Goal: Task Accomplishment & Management: Manage account settings

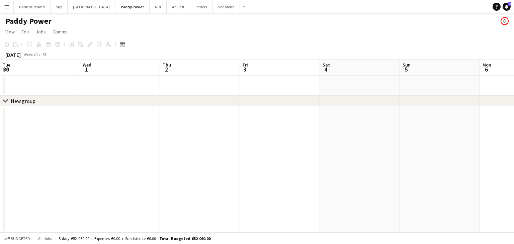
scroll to position [0, 160]
click at [214, 9] on button "Vodafone Close" at bounding box center [226, 6] width 27 height 13
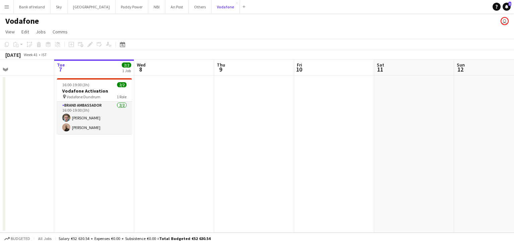
scroll to position [0, 185]
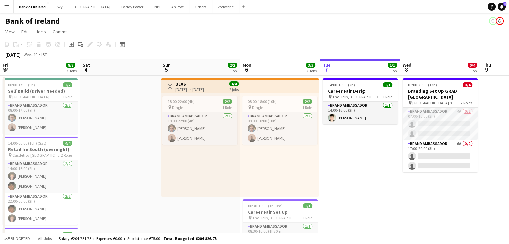
scroll to position [0, 160]
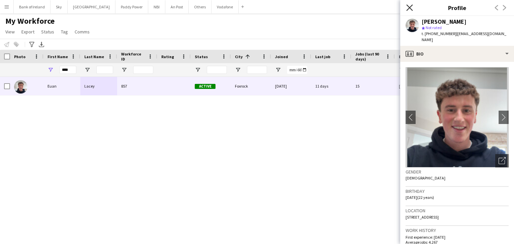
click at [408, 7] on icon "Close pop-in" at bounding box center [409, 7] width 6 height 6
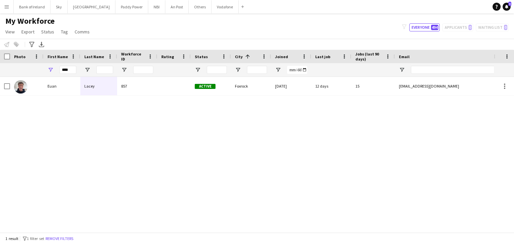
click at [1, 10] on button "Menu" at bounding box center [6, 6] width 13 height 13
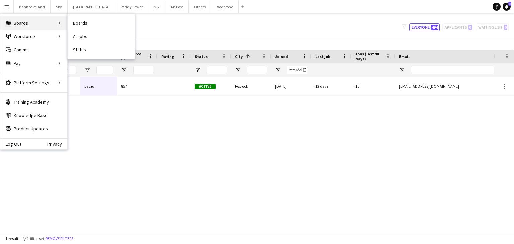
click at [11, 27] on div "Boards Boards" at bounding box center [33, 22] width 67 height 13
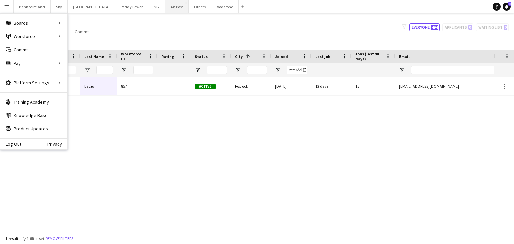
click at [165, 10] on button "An Post Close" at bounding box center [176, 6] width 23 height 13
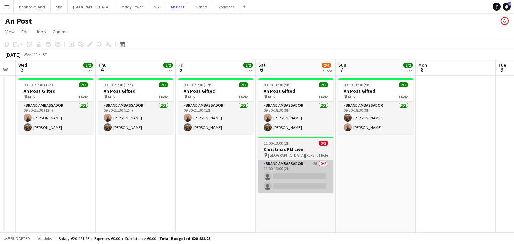
scroll to position [0, 304]
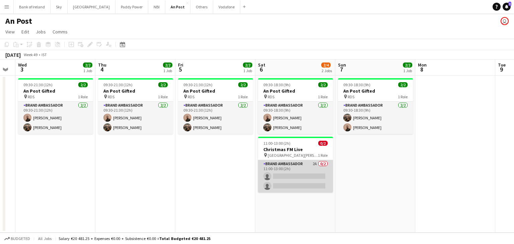
click at [306, 178] on app-card-role "Brand Ambassador 2A 0/2 11:00-13:00 (2h) single-neutral-actions single-neutral-…" at bounding box center [295, 176] width 75 height 32
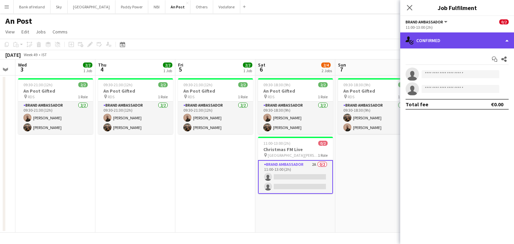
click at [459, 42] on div "single-neutral-actions-check-2 Confirmed" at bounding box center [457, 40] width 114 height 16
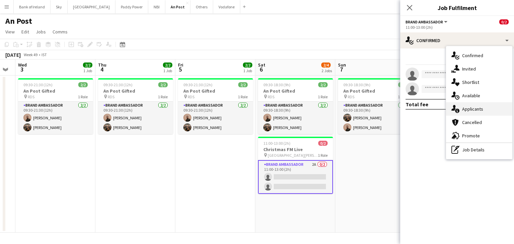
click at [477, 107] on span "Applicants" at bounding box center [472, 109] width 21 height 6
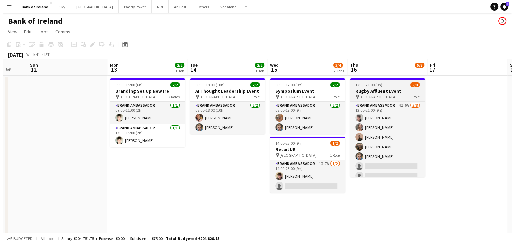
scroll to position [0, 223]
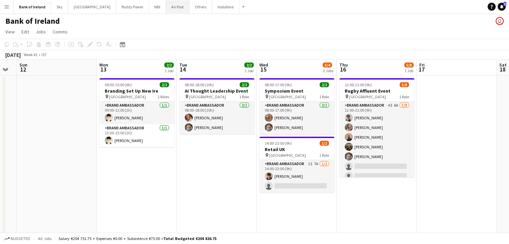
click at [166, 8] on button "An Post Close" at bounding box center [177, 6] width 23 height 13
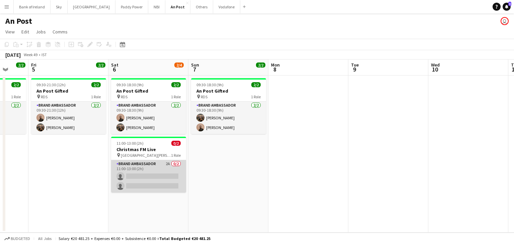
click at [153, 191] on app-card-role "Brand Ambassador 2A 0/2 11:00-13:00 (2h) single-neutral-actions single-neutral-…" at bounding box center [148, 176] width 75 height 32
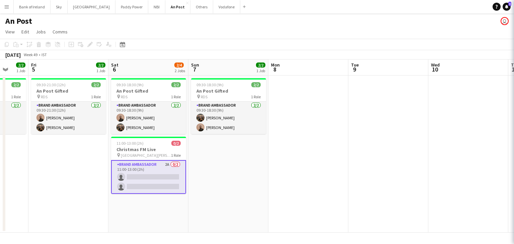
scroll to position [0, 211]
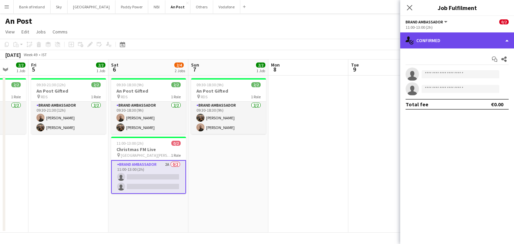
click at [480, 36] on div "single-neutral-actions-check-2 Confirmed" at bounding box center [457, 40] width 114 height 16
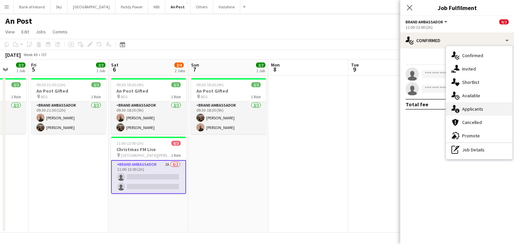
click at [485, 105] on div "single-neutral-actions-information Applicants" at bounding box center [479, 108] width 66 height 13
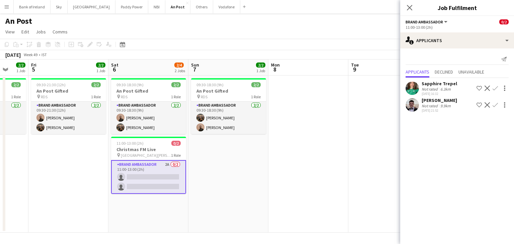
click at [412, 107] on app-user-avatar at bounding box center [411, 104] width 13 height 13
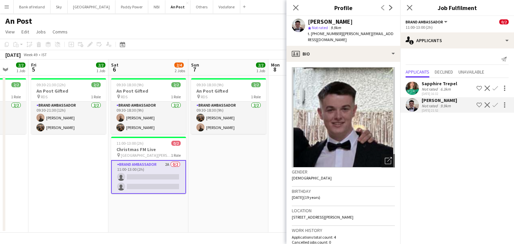
click at [262, 182] on app-date-cell "09:30-18:30 (9h) 2/2 An Post Gifted pin RDS 1 Role Brand Ambassador [DATE] 09:3…" at bounding box center [228, 154] width 80 height 157
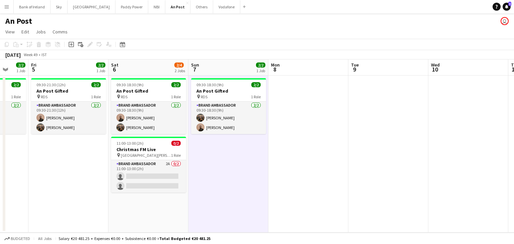
click at [301, 159] on app-date-cell at bounding box center [308, 154] width 80 height 157
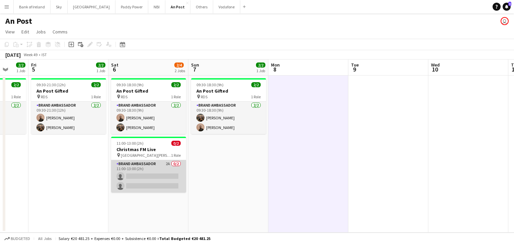
click at [157, 176] on app-card-role "Brand Ambassador 2A 0/2 11:00-13:00 (2h) single-neutral-actions single-neutral-…" at bounding box center [148, 176] width 75 height 32
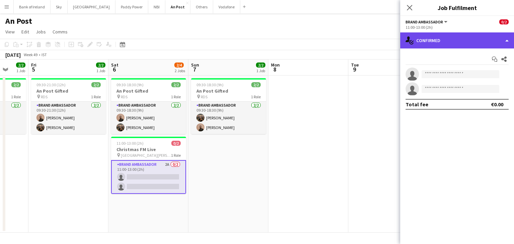
click at [440, 42] on div "single-neutral-actions-check-2 Confirmed" at bounding box center [457, 40] width 114 height 16
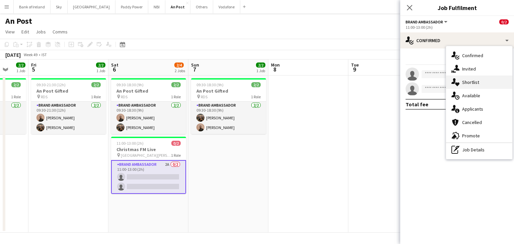
click at [473, 78] on div "single-neutral-actions-heart Shortlist" at bounding box center [479, 82] width 66 height 13
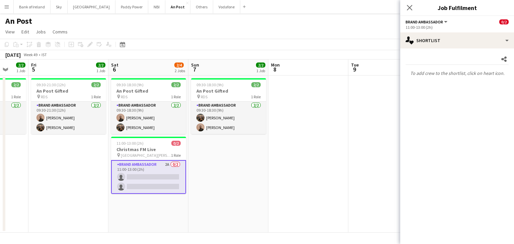
click at [322, 127] on app-date-cell at bounding box center [308, 154] width 80 height 157
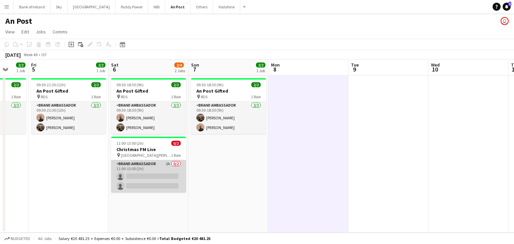
click at [120, 184] on app-card-role "Brand Ambassador 2A 0/2 11:00-13:00 (2h) single-neutral-actions single-neutral-…" at bounding box center [148, 176] width 75 height 32
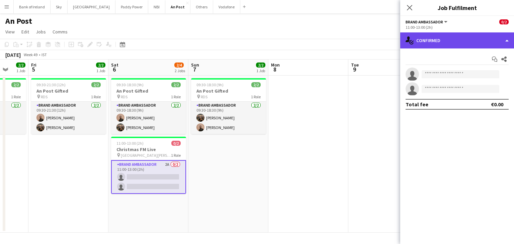
click at [457, 38] on div "single-neutral-actions-check-2 Confirmed" at bounding box center [457, 40] width 114 height 16
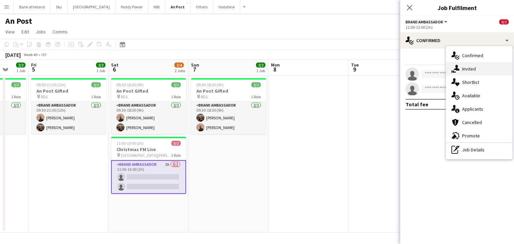
click at [464, 67] on span "Invited" at bounding box center [469, 69] width 14 height 6
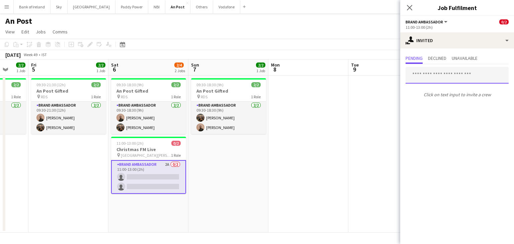
click at [458, 71] on input "text" at bounding box center [456, 75] width 103 height 17
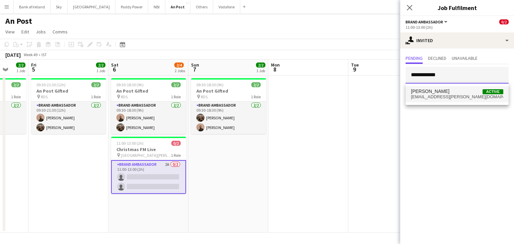
type input "**********"
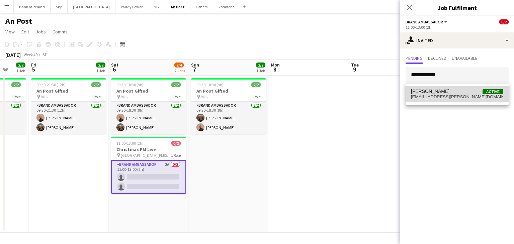
click at [452, 98] on span "[EMAIL_ADDRESS][PERSON_NAME][DOMAIN_NAME]" at bounding box center [457, 96] width 92 height 5
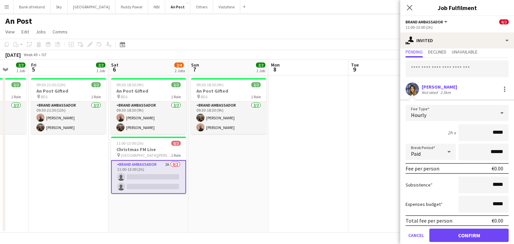
scroll to position [29, 0]
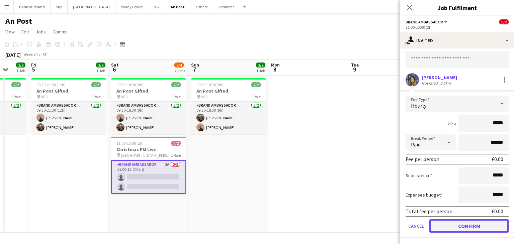
click at [471, 221] on button "Confirm" at bounding box center [468, 225] width 79 height 13
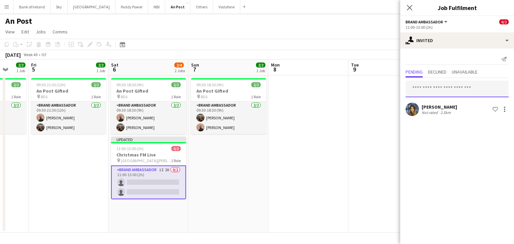
click at [455, 90] on input "text" at bounding box center [456, 89] width 103 height 17
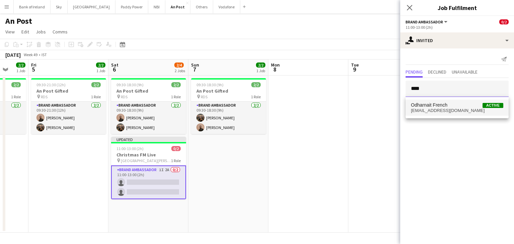
type input "****"
click at [453, 107] on span "Odharnait French Active" at bounding box center [457, 105] width 92 height 6
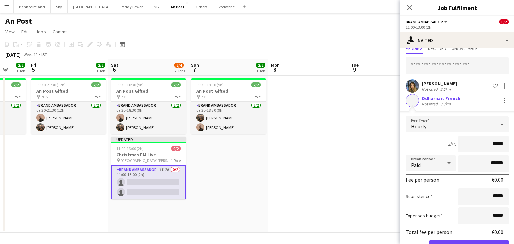
scroll to position [44, 0]
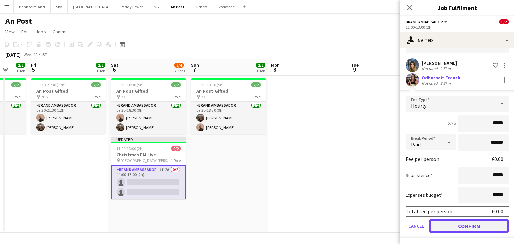
click at [485, 220] on button "Confirm" at bounding box center [468, 225] width 79 height 13
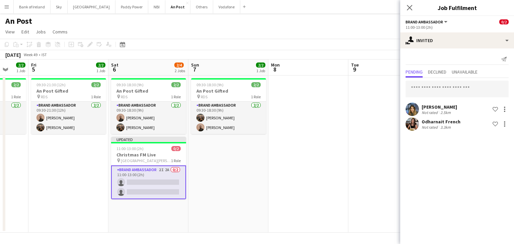
click at [413, 124] on app-user-avatar at bounding box center [411, 123] width 13 height 13
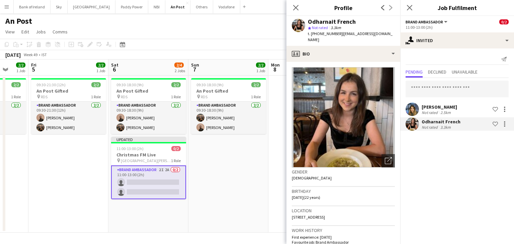
click at [258, 169] on app-date-cell "09:30-18:30 (9h) 2/2 An Post Gifted pin RDS 1 Role Brand Ambassador [DATE] 09:3…" at bounding box center [228, 154] width 80 height 157
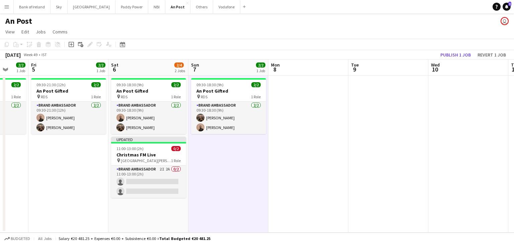
click at [148, 157] on h3 "Christmas FM Live" at bounding box center [148, 155] width 75 height 6
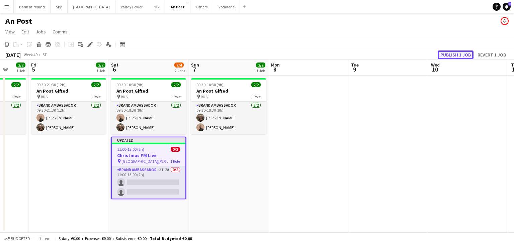
click at [459, 51] on button "Publish 1 job" at bounding box center [455, 54] width 36 height 9
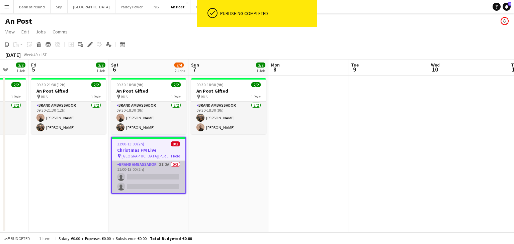
click at [151, 182] on app-card-role "Brand Ambassador 2I 2A 0/2 11:00-13:00 (2h) single-neutral-actions single-neutr…" at bounding box center [149, 177] width 74 height 32
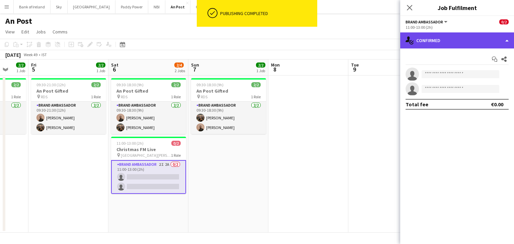
click at [433, 46] on div "single-neutral-actions-check-2 Confirmed" at bounding box center [457, 40] width 114 height 16
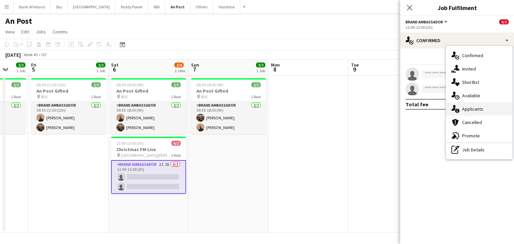
click at [480, 109] on span "Applicants" at bounding box center [472, 109] width 21 height 6
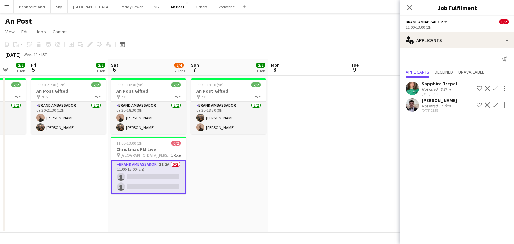
click at [343, 186] on app-date-cell at bounding box center [308, 154] width 80 height 157
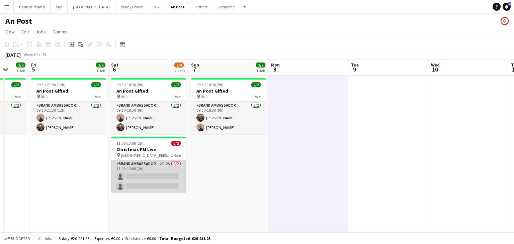
click at [161, 186] on app-card-role "Brand Ambassador 2I 2A 0/2 11:00-13:00 (2h) single-neutral-actions single-neutr…" at bounding box center [148, 176] width 75 height 32
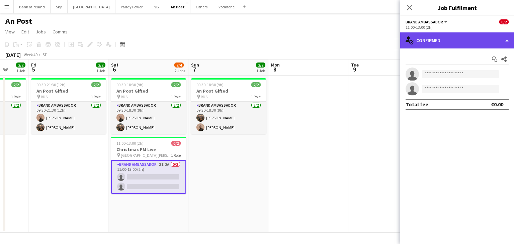
click at [421, 42] on div "single-neutral-actions-check-2 Confirmed" at bounding box center [457, 40] width 114 height 16
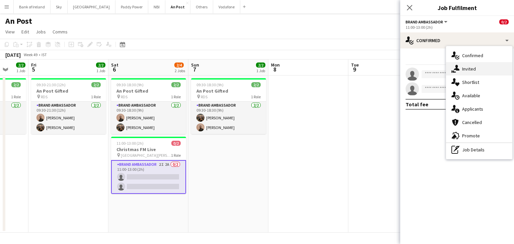
click at [476, 67] on div "single-neutral-actions-share-1 Invited" at bounding box center [479, 68] width 66 height 13
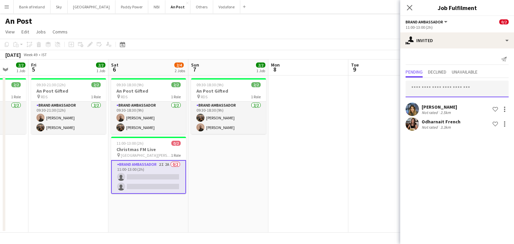
click at [454, 87] on input "text" at bounding box center [456, 89] width 103 height 17
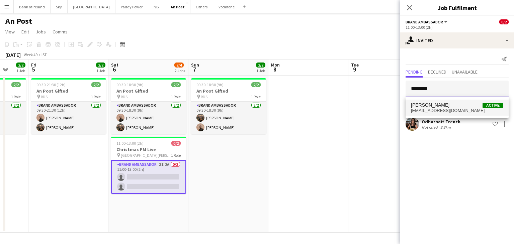
type input "********"
click at [455, 105] on span "[PERSON_NAME] Active" at bounding box center [457, 105] width 92 height 6
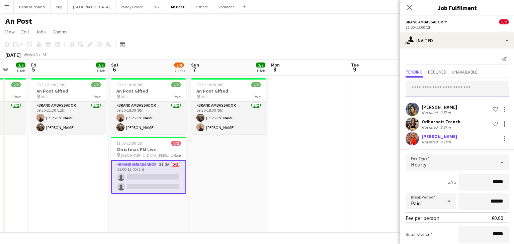
click at [458, 92] on input "text" at bounding box center [456, 89] width 103 height 17
type input "*"
click at [366, 146] on app-date-cell at bounding box center [388, 154] width 80 height 157
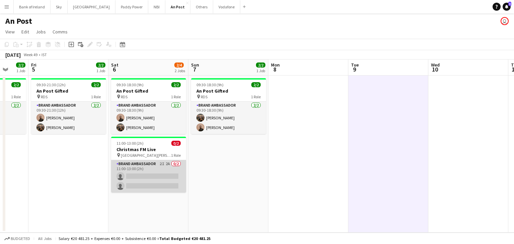
click at [171, 182] on app-card-role "Brand Ambassador 2I 2A 0/2 11:00-13:00 (2h) single-neutral-actions single-neutr…" at bounding box center [148, 176] width 75 height 32
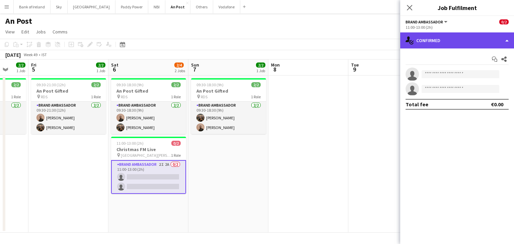
click at [489, 46] on div "single-neutral-actions-check-2 Confirmed" at bounding box center [457, 40] width 114 height 16
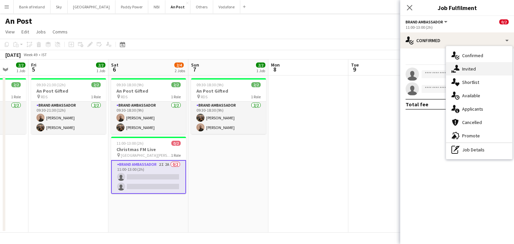
click at [483, 74] on div "single-neutral-actions-share-1 Invited" at bounding box center [479, 68] width 66 height 13
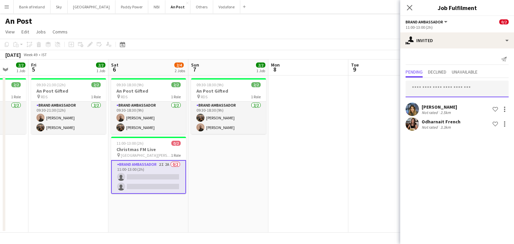
click at [465, 92] on input "text" at bounding box center [456, 89] width 103 height 17
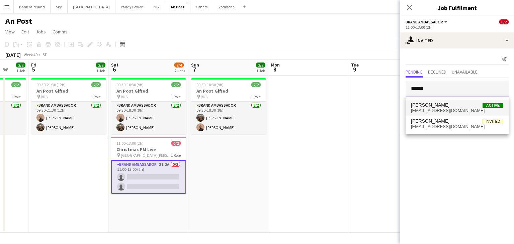
type input "******"
click at [458, 106] on span "[PERSON_NAME] Active" at bounding box center [457, 105] width 92 height 6
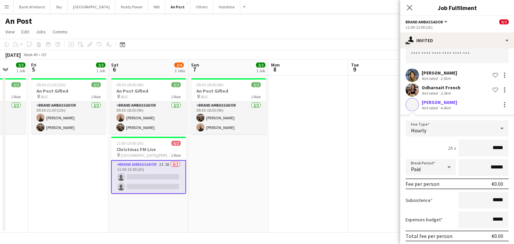
scroll to position [59, 0]
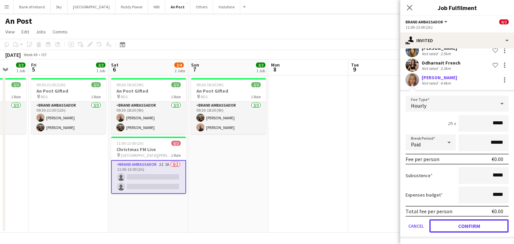
click at [468, 226] on button "Confirm" at bounding box center [468, 225] width 79 height 13
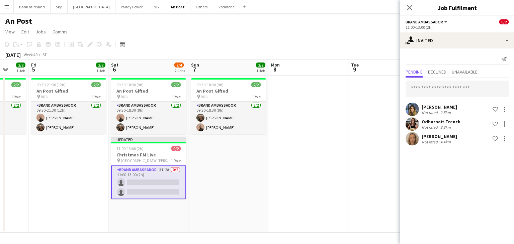
scroll to position [0, 0]
click at [341, 162] on app-date-cell at bounding box center [308, 154] width 80 height 157
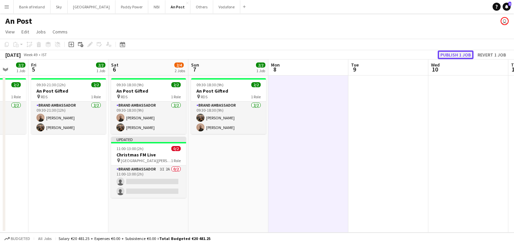
click at [442, 56] on button "Publish 1 job" at bounding box center [455, 54] width 36 height 9
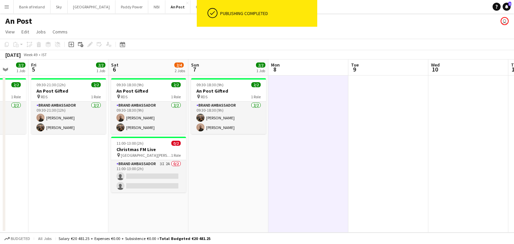
click at [260, 152] on app-date-cell "09:30-18:30 (9h) 2/2 An Post Gifted pin RDS 1 Role Brand Ambassador [DATE] 09:3…" at bounding box center [228, 154] width 80 height 157
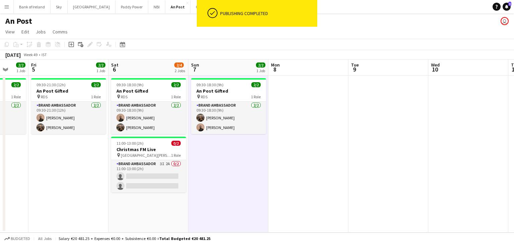
click at [274, 151] on app-date-cell at bounding box center [308, 154] width 80 height 157
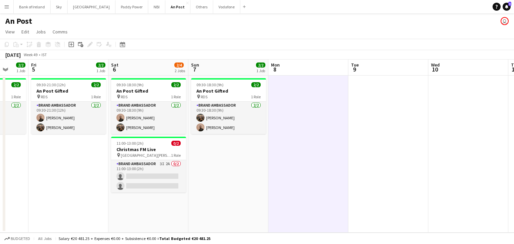
click at [237, 157] on app-date-cell "09:30-18:30 (9h) 2/2 An Post Gifted pin RDS 1 Role Brand Ambassador [DATE] 09:3…" at bounding box center [228, 154] width 80 height 157
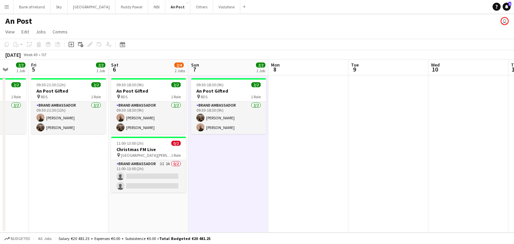
click at [292, 103] on app-date-cell at bounding box center [308, 154] width 80 height 157
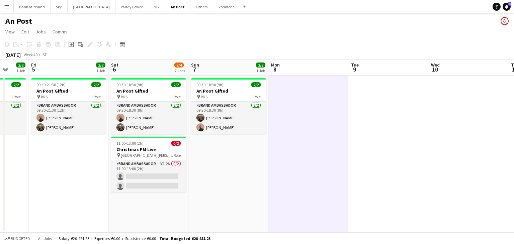
click at [403, 103] on app-date-cell at bounding box center [388, 154] width 80 height 157
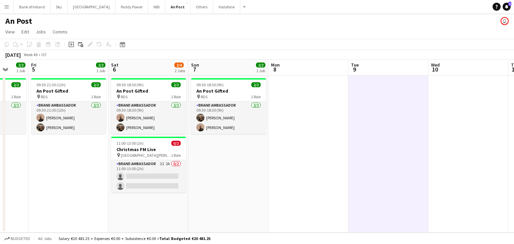
click at [3, 8] on button "Menu" at bounding box center [6, 6] width 13 height 13
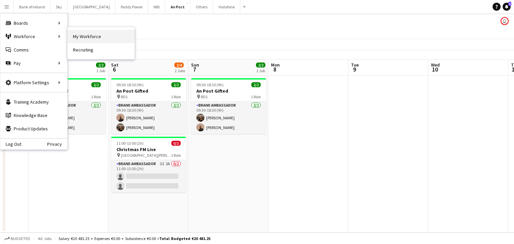
click at [79, 42] on link "My Workforce" at bounding box center [101, 36] width 67 height 13
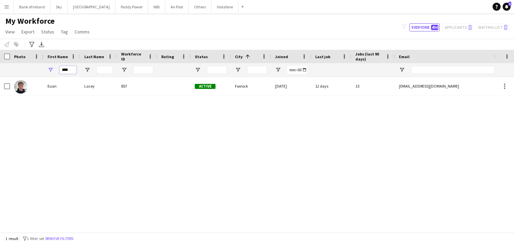
click at [70, 73] on input "****" at bounding box center [68, 70] width 17 height 8
click at [70, 72] on input "****" at bounding box center [68, 70] width 17 height 8
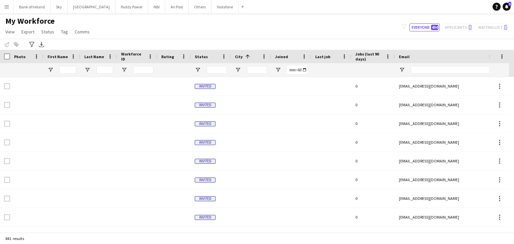
click at [254, 66] on div at bounding box center [257, 69] width 20 height 13
click at [254, 69] on input "City Filter Input" at bounding box center [257, 70] width 20 height 8
type input "****"
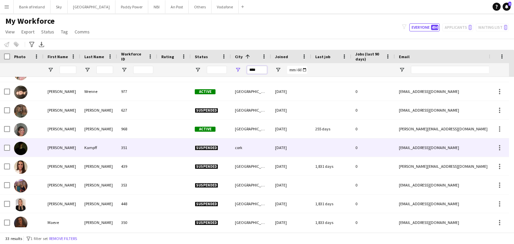
scroll to position [201, 0]
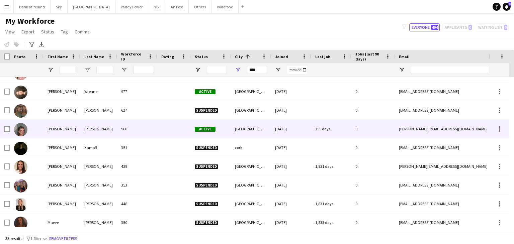
click at [161, 131] on div at bounding box center [173, 129] width 33 height 18
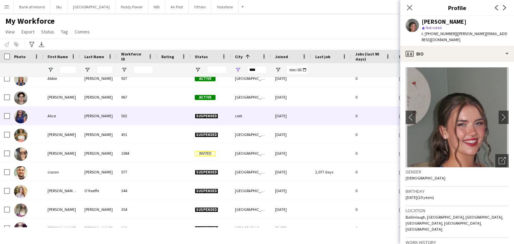
scroll to position [0, 0]
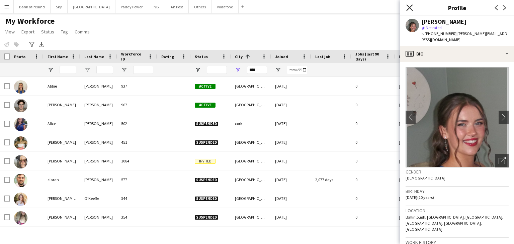
click at [410, 9] on icon at bounding box center [409, 7] width 6 height 6
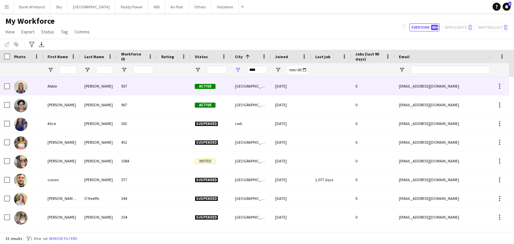
click at [339, 91] on div at bounding box center [331, 86] width 40 height 18
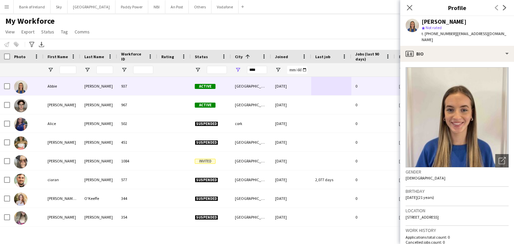
drag, startPoint x: 452, startPoint y: 34, endPoint x: 427, endPoint y: 36, distance: 25.5
click at [427, 36] on span "t. [PHONE_NUMBER]" at bounding box center [438, 33] width 35 height 5
copy span "3530857435800"
click at [412, 4] on app-icon "Close pop-in" at bounding box center [410, 8] width 10 height 10
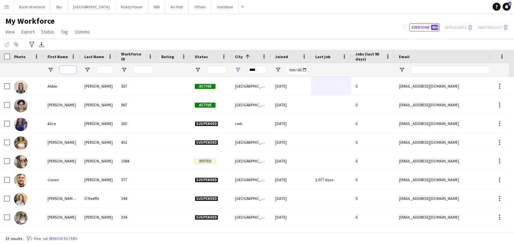
click at [71, 66] on input "First Name Filter Input" at bounding box center [68, 70] width 17 height 8
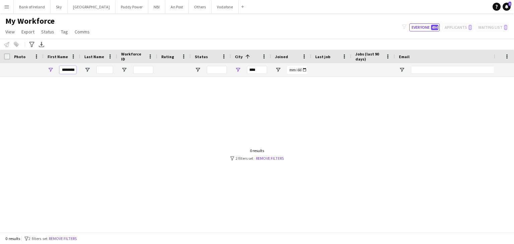
scroll to position [0, 0]
type input "*******"
drag, startPoint x: 258, startPoint y: 73, endPoint x: 237, endPoint y: 72, distance: 21.4
click at [237, 72] on div "****" at bounding box center [251, 69] width 40 height 13
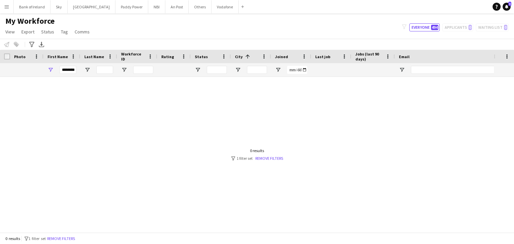
click at [56, 69] on div "*******" at bounding box center [61, 69] width 37 height 13
click at [60, 69] on input "*******" at bounding box center [68, 70] width 17 height 8
type input "*"
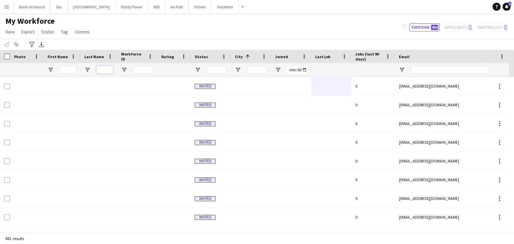
click at [102, 69] on input "Last Name Filter Input" at bounding box center [104, 70] width 17 height 8
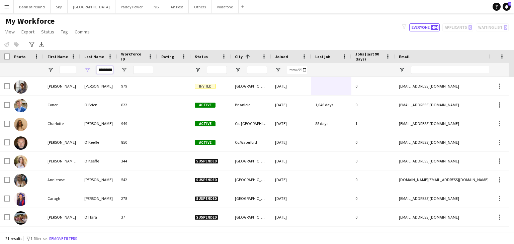
scroll to position [0, 7]
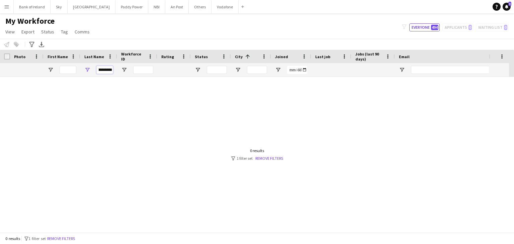
type input "**********"
click at [165, 7] on button "An Post Close" at bounding box center [176, 6] width 23 height 13
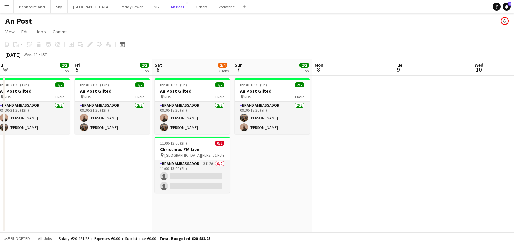
scroll to position [0, 148]
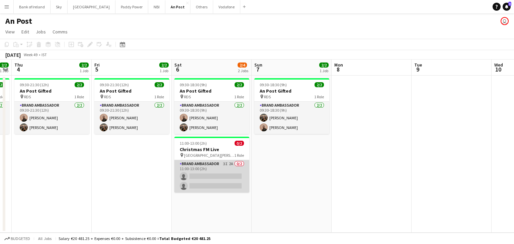
click at [194, 171] on app-card-role "Brand Ambassador 3I 2A 0/2 11:00-13:00 (2h) single-neutral-actions single-neutr…" at bounding box center [211, 176] width 75 height 32
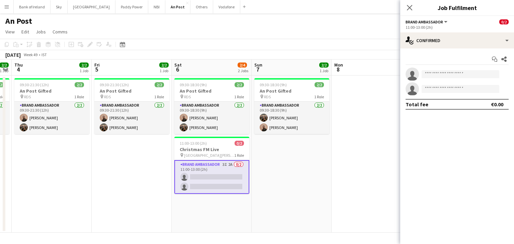
click at [336, 153] on app-date-cell at bounding box center [371, 154] width 80 height 157
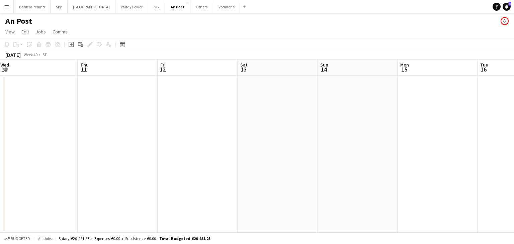
scroll to position [0, 249]
drag, startPoint x: 185, startPoint y: 17, endPoint x: 188, endPoint y: 11, distance: 7.2
click at [190, 11] on button "Others Close" at bounding box center [201, 6] width 23 height 13
click at [190, 12] on button "Others Close" at bounding box center [201, 6] width 23 height 13
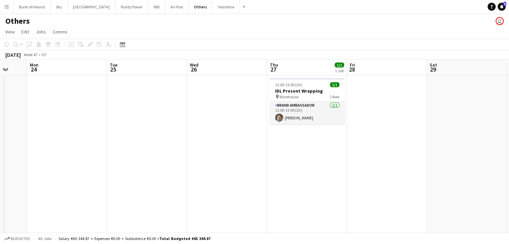
scroll to position [0, 218]
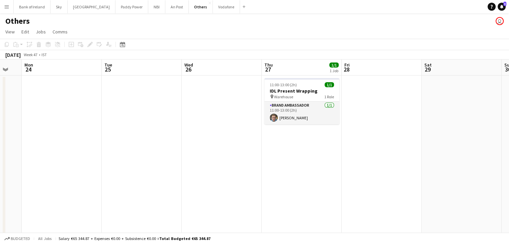
drag, startPoint x: 397, startPoint y: 142, endPoint x: 322, endPoint y: 154, distance: 75.5
click at [322, 154] on app-calendar-viewport "Fri 21 Sat 22 Sun 23 Mon 24 Tue 25 Wed 26 Thu 27 1/1 1 Job Fri 28 Sat 29 Sun 30…" at bounding box center [254, 168] width 509 height 216
